Goal: Information Seeking & Learning: Learn about a topic

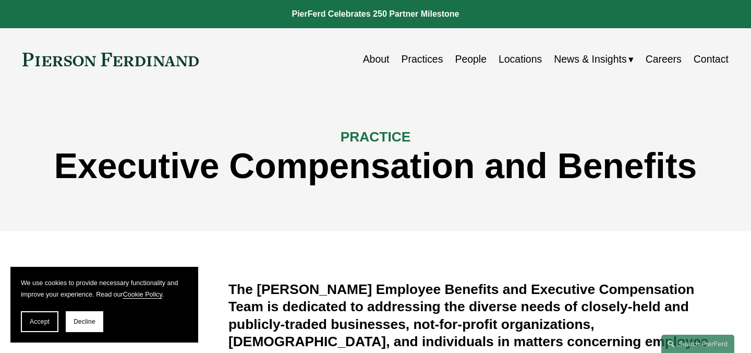
click at [660, 61] on link "Careers" at bounding box center [664, 59] width 36 height 20
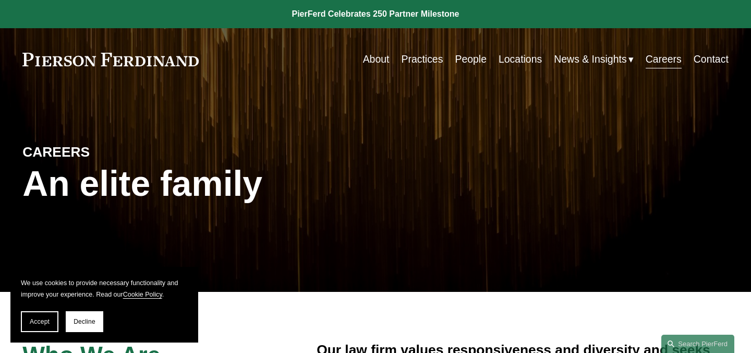
click at [378, 61] on link "About" at bounding box center [376, 59] width 27 height 20
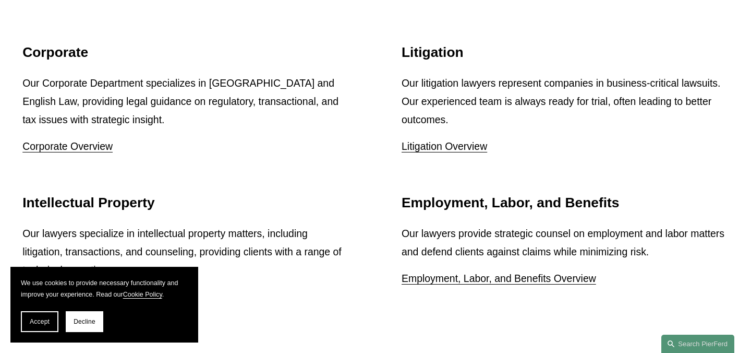
scroll to position [1327, 0]
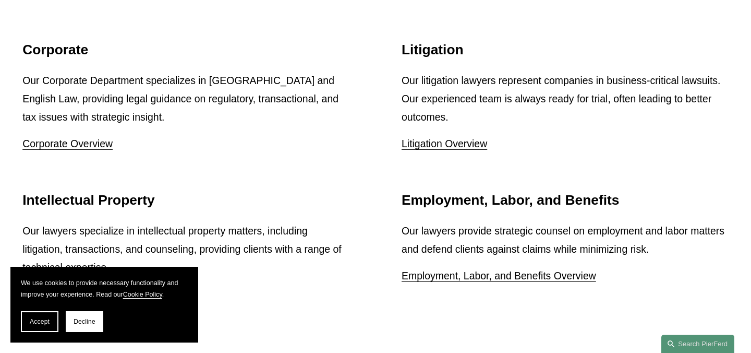
click at [445, 140] on link "Litigation Overview" at bounding box center [445, 143] width 86 height 11
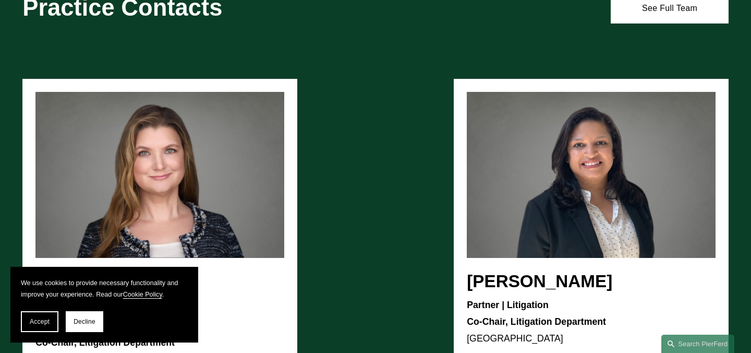
scroll to position [718, 0]
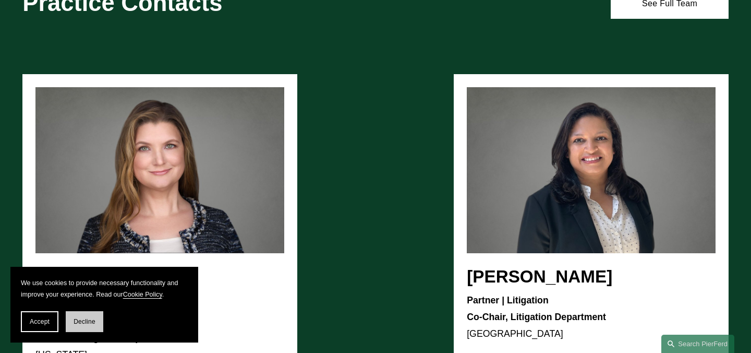
click at [92, 326] on button "Decline" at bounding box center [85, 321] width 38 height 21
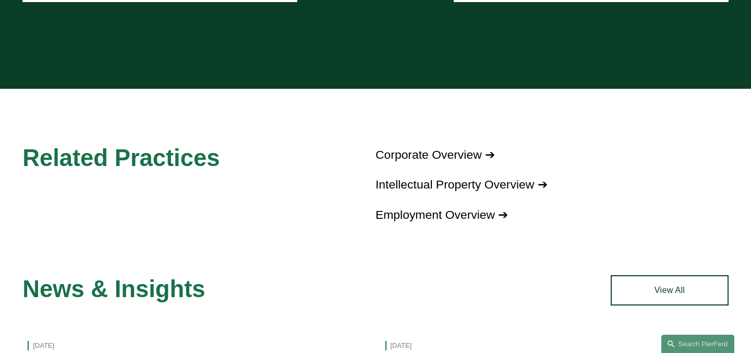
scroll to position [1124, 0]
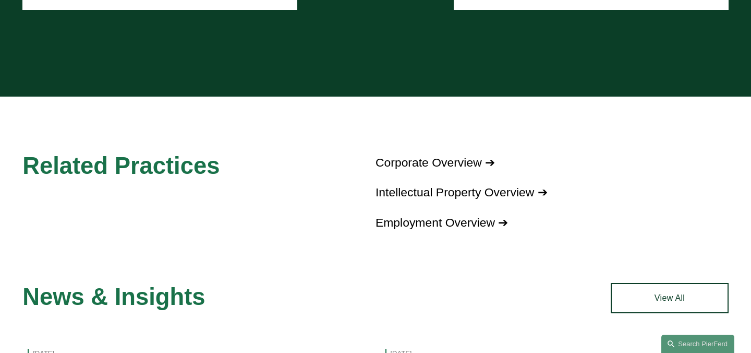
click at [476, 185] on link "Intellectual Property Overview ➔" at bounding box center [462, 192] width 172 height 14
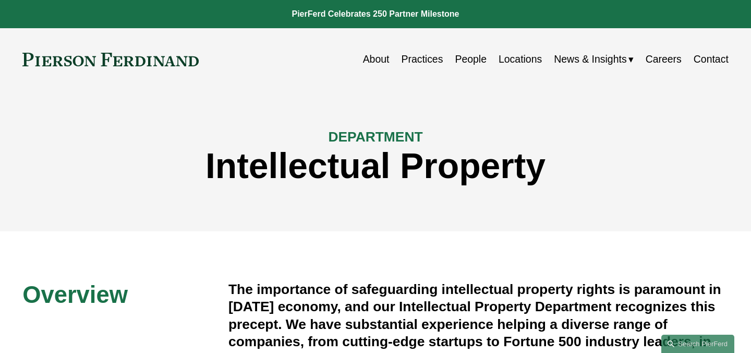
click at [417, 60] on link "Practices" at bounding box center [422, 59] width 42 height 20
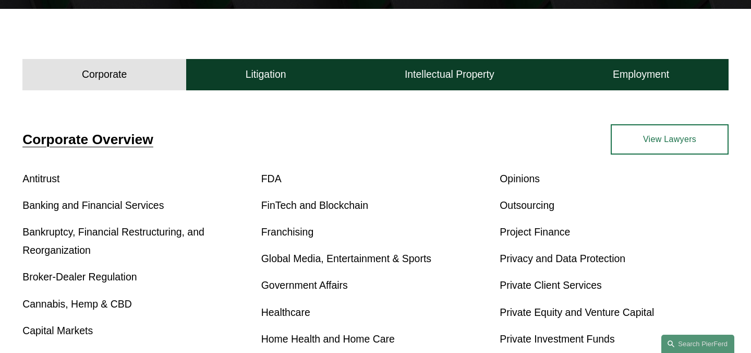
scroll to position [283, 0]
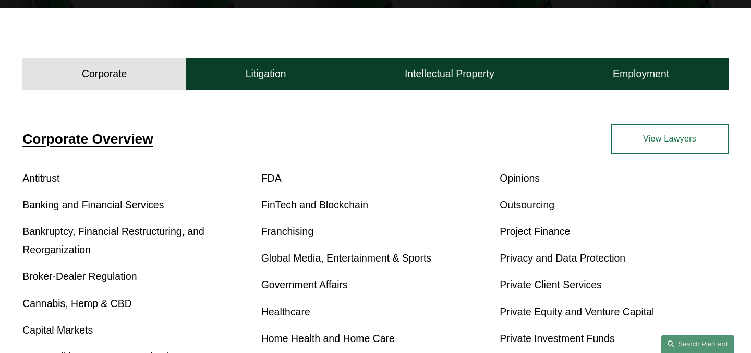
click at [680, 143] on link "View Lawyers" at bounding box center [670, 139] width 118 height 30
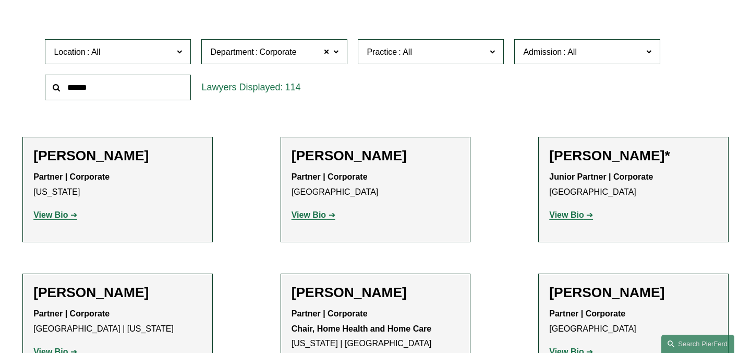
scroll to position [313, 0]
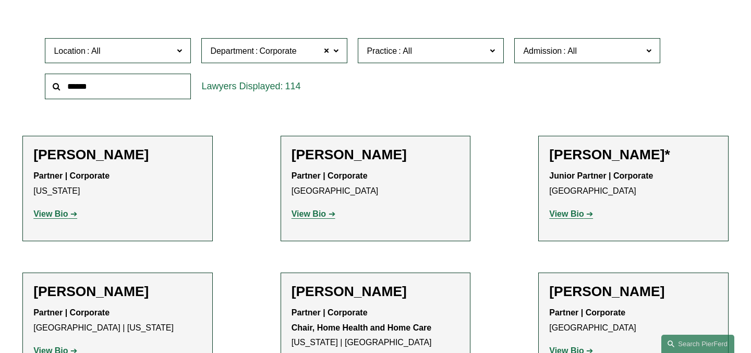
click at [180, 48] on span at bounding box center [179, 50] width 5 height 14
click at [0, 0] on link "Princeton" at bounding box center [0, 0] width 0 height 0
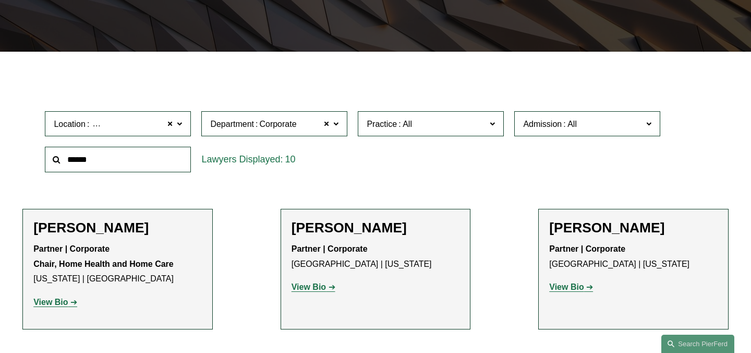
scroll to position [238, 0]
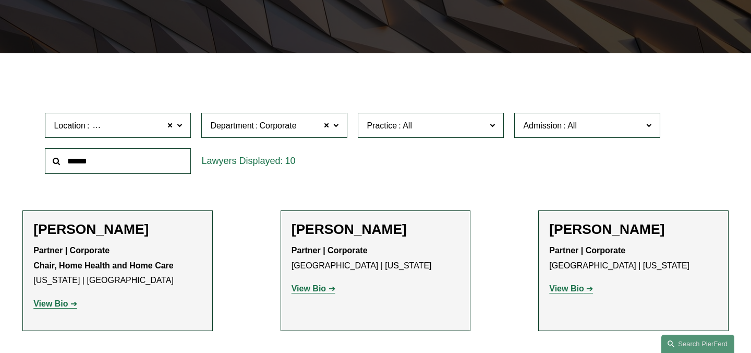
click at [336, 125] on span at bounding box center [335, 125] width 5 height 14
click at [0, 0] on link "All" at bounding box center [0, 0] width 0 height 0
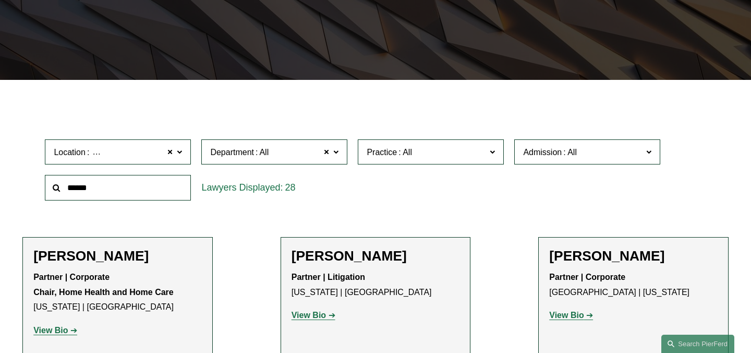
scroll to position [232, 0]
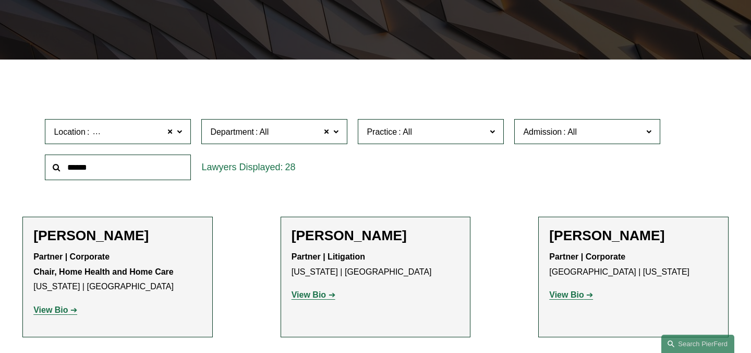
click at [180, 134] on span at bounding box center [179, 131] width 5 height 14
click at [0, 0] on link "Tampa" at bounding box center [0, 0] width 0 height 0
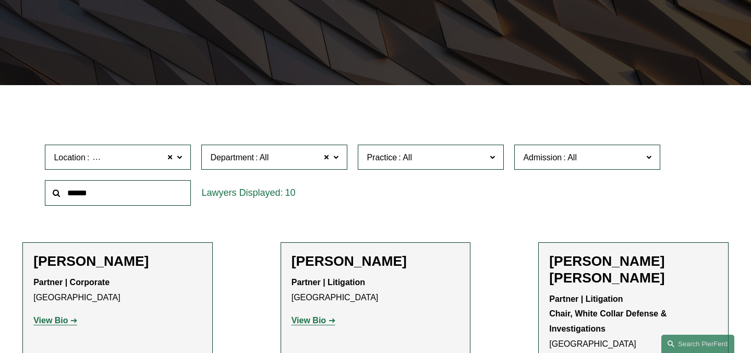
scroll to position [204, 0]
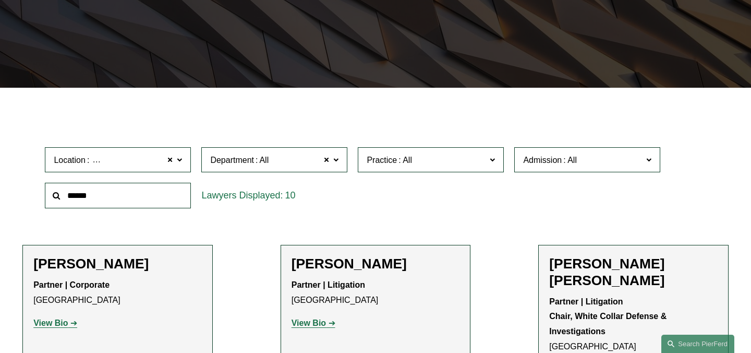
click at [179, 159] on span at bounding box center [179, 159] width 5 height 14
click at [0, 0] on link "New York" at bounding box center [0, 0] width 0 height 0
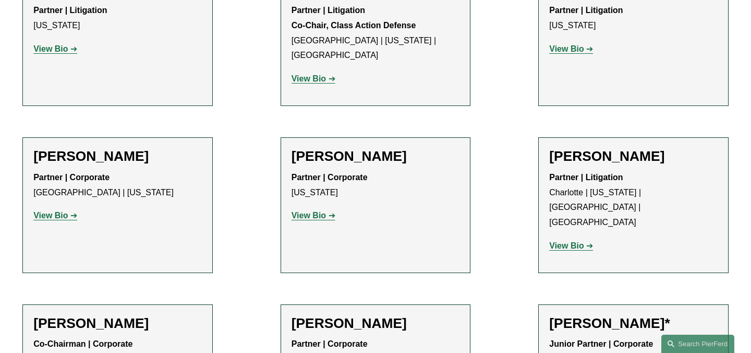
scroll to position [3016, 0]
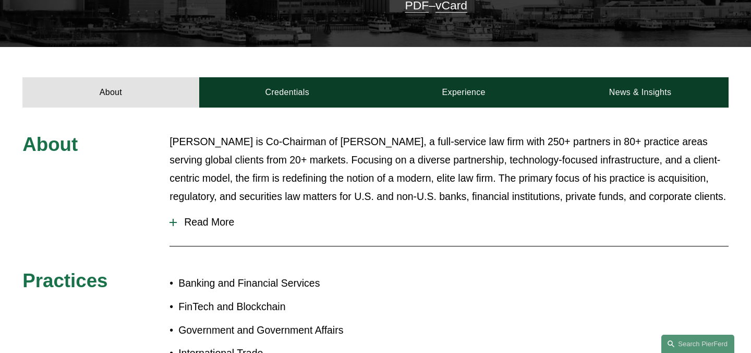
scroll to position [333, 0]
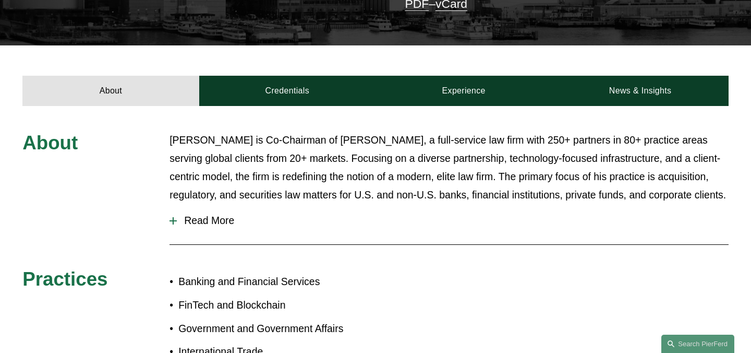
click at [176, 217] on div at bounding box center [173, 220] width 7 height 7
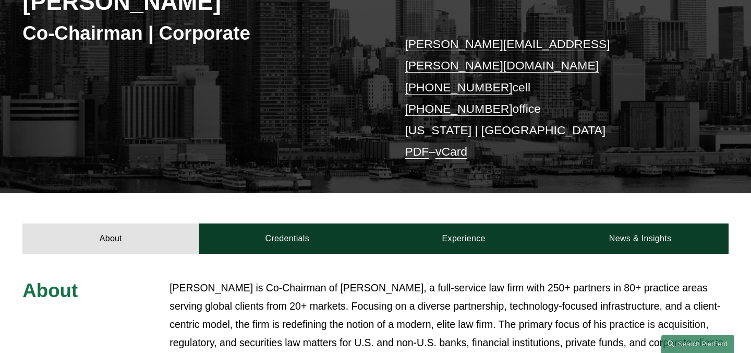
scroll to position [192, 0]
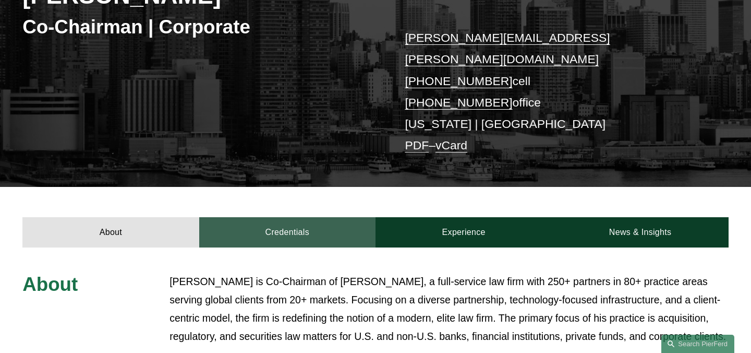
click at [289, 217] on link "Credentials" at bounding box center [287, 232] width 176 height 30
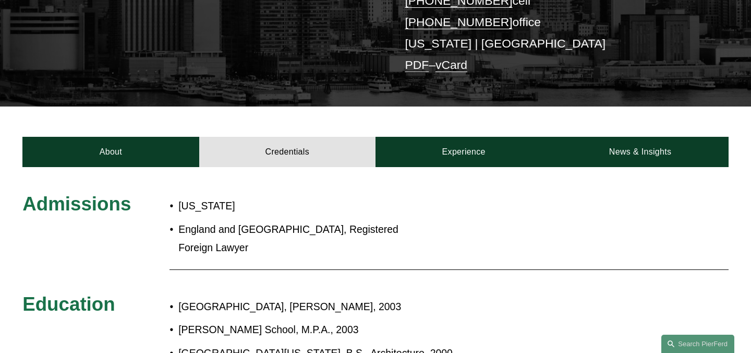
scroll to position [249, 0]
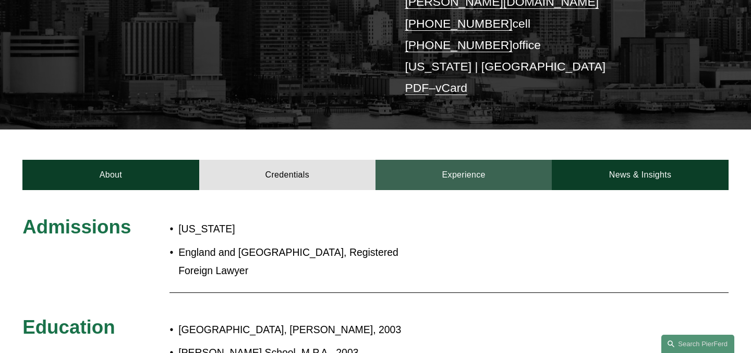
click at [459, 160] on link "Experience" at bounding box center [464, 175] width 176 height 30
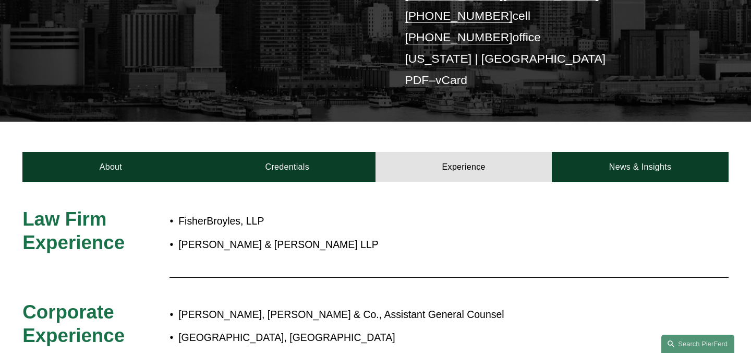
scroll to position [248, 0]
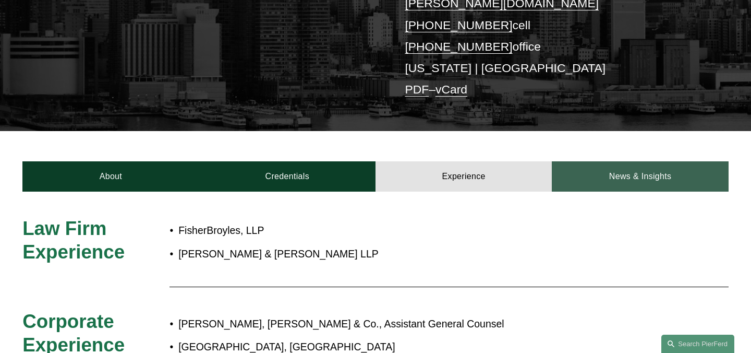
click at [633, 161] on link "News & Insights" at bounding box center [640, 176] width 176 height 30
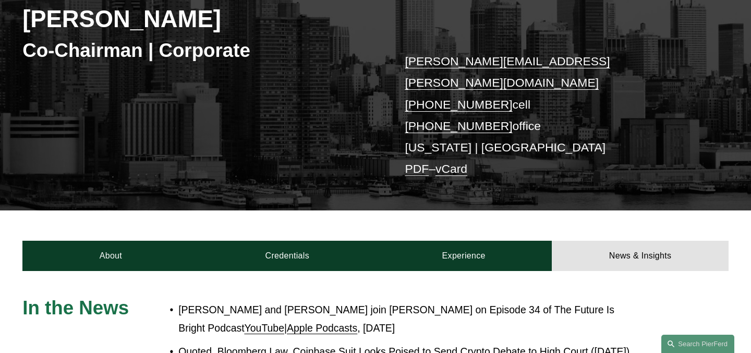
scroll to position [0, 0]
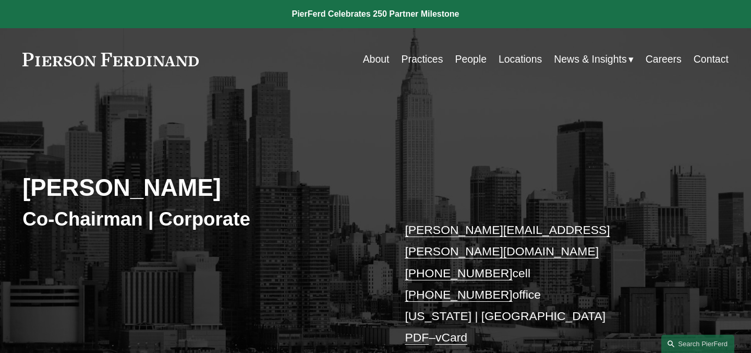
click at [0, 0] on span "News" at bounding box center [0, 0] width 0 height 0
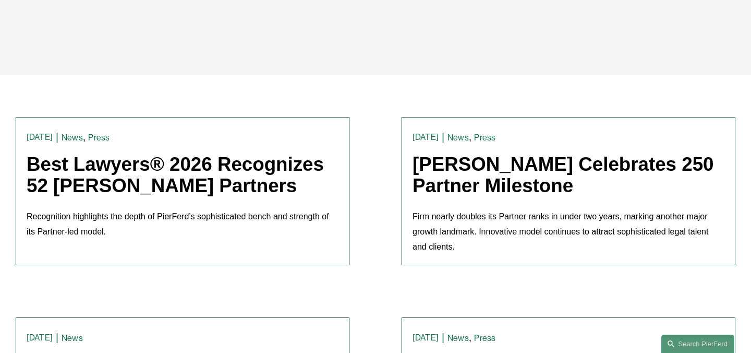
scroll to position [250, 0]
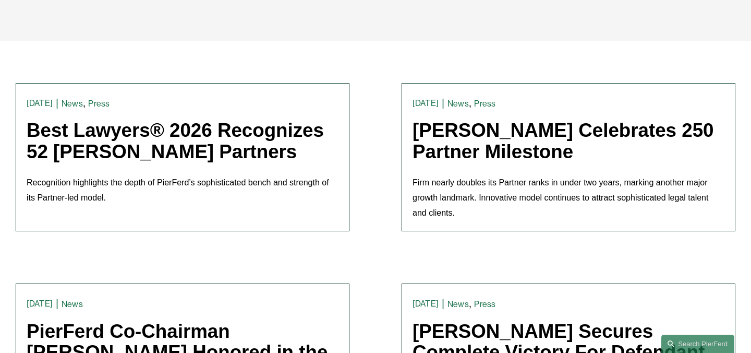
click at [92, 106] on link "Press" at bounding box center [98, 104] width 21 height 10
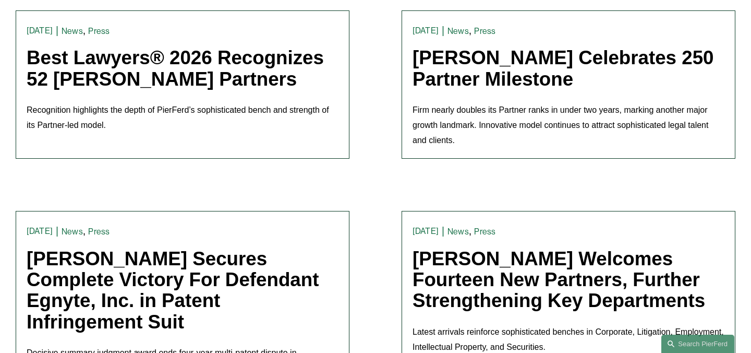
scroll to position [324, 0]
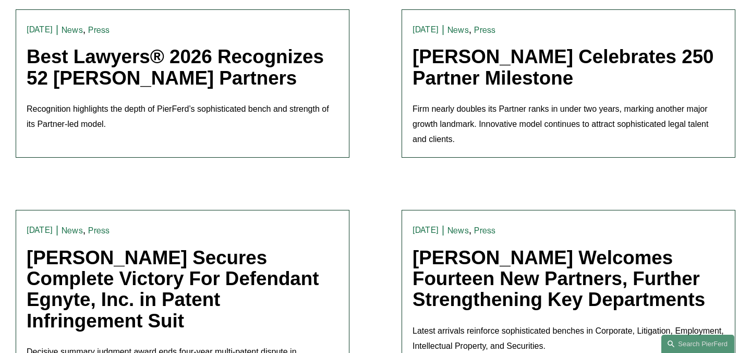
click at [111, 65] on link "Best Lawyers® 2026 Recognizes 52 [PERSON_NAME] Partners" at bounding box center [175, 67] width 297 height 42
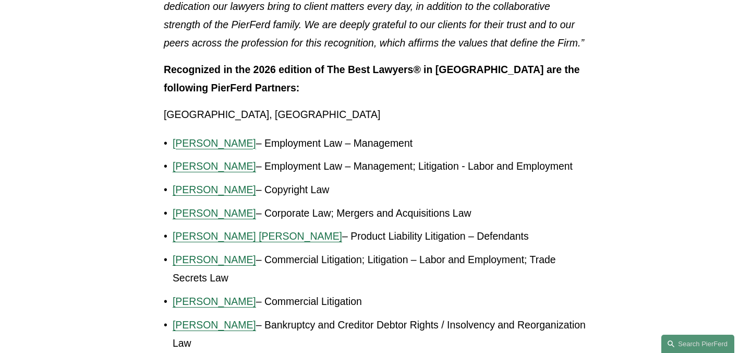
scroll to position [407, 0]
